Goal: Find specific page/section: Find specific page/section

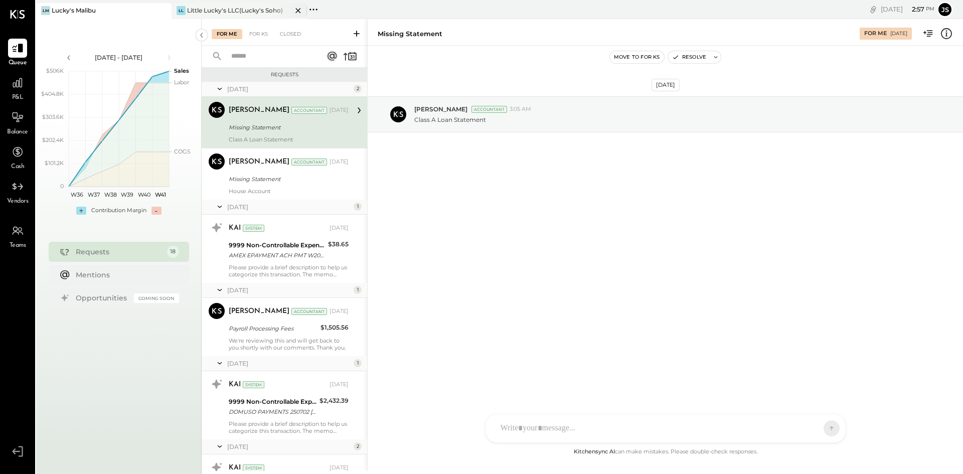
click at [235, 8] on div "Little Lucky's LLC(Lucky's Soho)" at bounding box center [235, 10] width 96 height 9
click at [202, 10] on div "Little Lucky's LLC(Lucky's Soho)" at bounding box center [235, 10] width 96 height 9
click at [199, 12] on div "Little Lucky's LLC(Lucky's Soho)" at bounding box center [235, 10] width 96 height 9
click at [184, 11] on div "LL" at bounding box center [181, 10] width 9 height 9
click at [193, 11] on div "Little Lucky's LLC(Lucky's Soho)" at bounding box center [235, 10] width 96 height 9
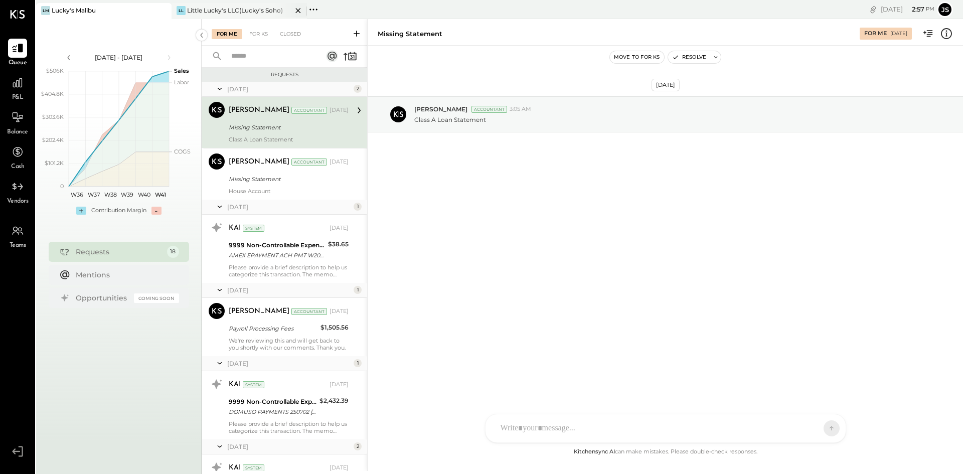
click at [226, 10] on div "Little Lucky's LLC(Lucky's Soho)" at bounding box center [235, 10] width 96 height 9
click at [236, 10] on div "Little Lucky's LLC(Lucky's Soho)" at bounding box center [235, 10] width 96 height 9
click at [311, 10] on icon at bounding box center [310, 10] width 2 height 2
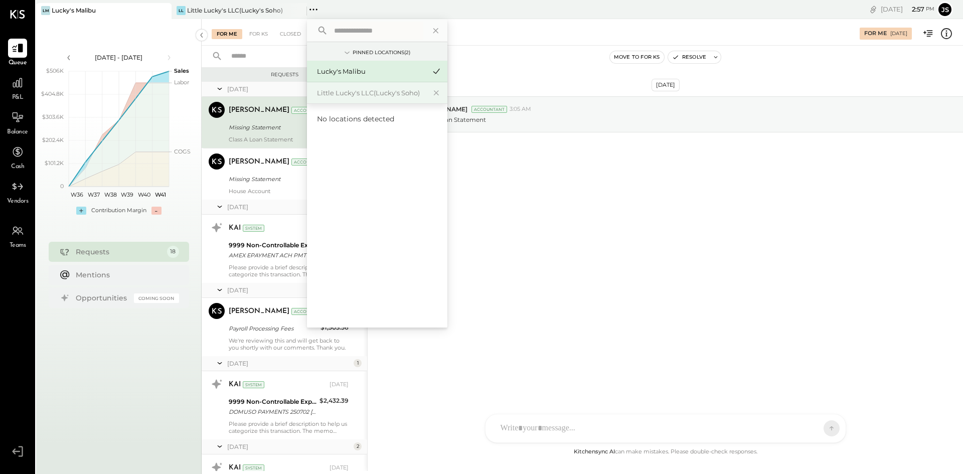
click at [385, 94] on div "Little Lucky's LLC(Lucky's Soho)" at bounding box center [371, 93] width 108 height 10
